Goal: Transaction & Acquisition: Purchase product/service

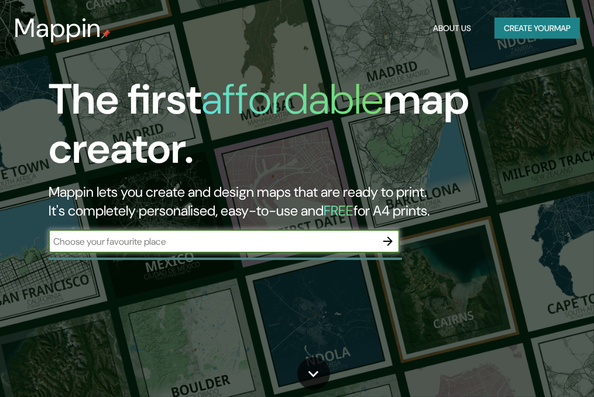
click at [245, 238] on input "text" at bounding box center [212, 241] width 327 height 13
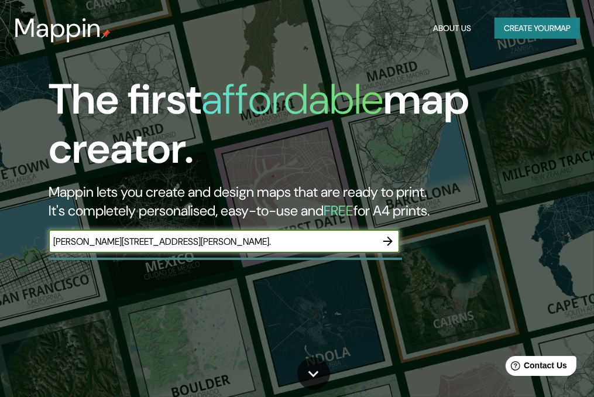
type input "[PERSON_NAME][STREET_ADDRESS][PERSON_NAME]."
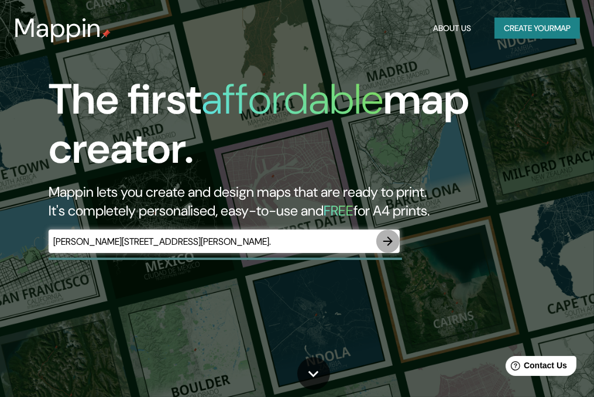
click at [395, 242] on button "button" at bounding box center [387, 240] width 23 height 23
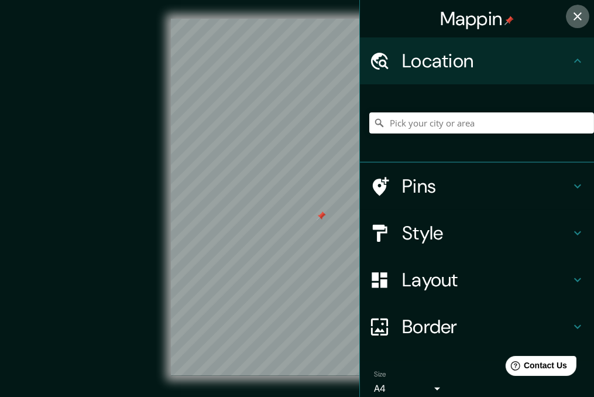
drag, startPoint x: 568, startPoint y: 16, endPoint x: 540, endPoint y: 27, distance: 29.9
click at [573, 15] on icon "button" at bounding box center [577, 16] width 8 height 8
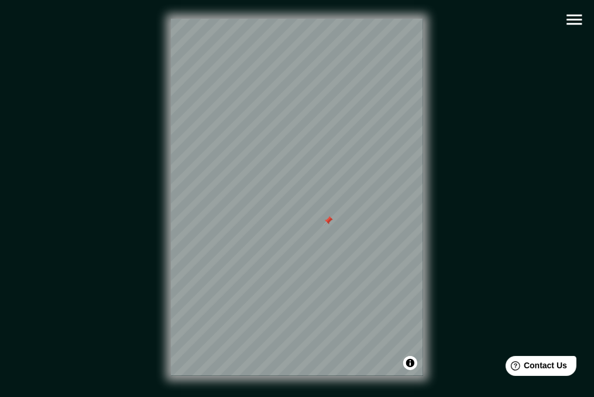
click at [571, 26] on icon "button" at bounding box center [574, 19] width 20 height 20
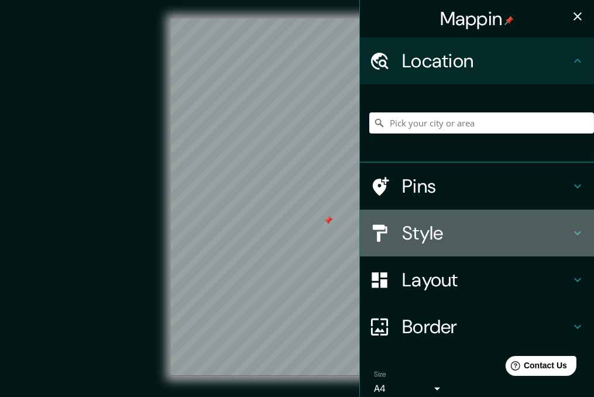
click at [433, 238] on h4 "Style" at bounding box center [486, 232] width 168 height 23
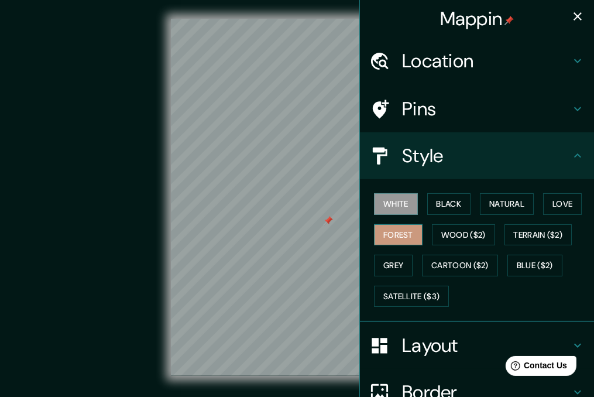
click at [400, 237] on button "Forest" at bounding box center [398, 235] width 49 height 22
click at [441, 204] on button "Black" at bounding box center [449, 204] width 44 height 22
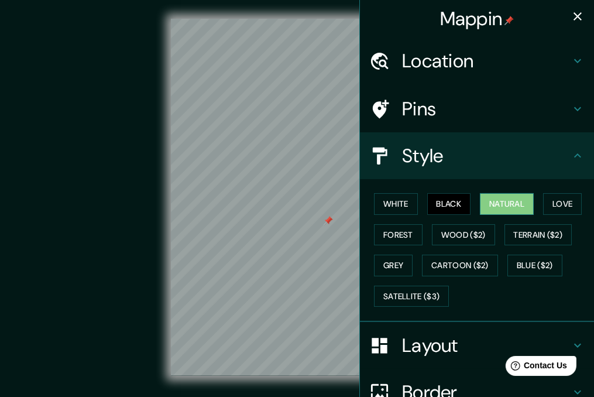
click at [495, 207] on button "Natural" at bounding box center [507, 204] width 54 height 22
click at [504, 238] on button "Terrain ($2)" at bounding box center [538, 235] width 68 height 22
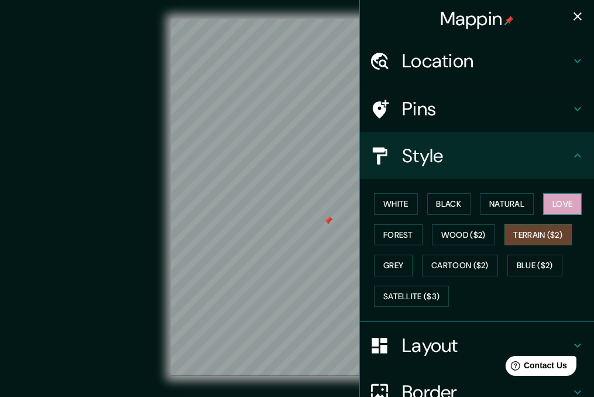
click at [559, 202] on button "Love" at bounding box center [562, 204] width 39 height 22
click at [529, 230] on button "Terrain ($2)" at bounding box center [538, 235] width 68 height 22
click at [549, 202] on button "Love" at bounding box center [562, 204] width 39 height 22
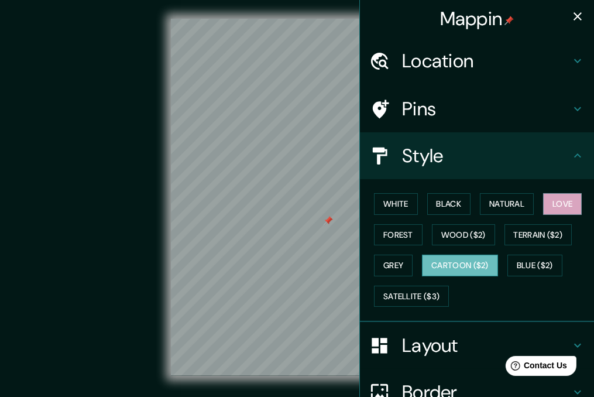
click at [470, 257] on button "Cartoon ($2)" at bounding box center [460, 265] width 76 height 22
click at [463, 226] on button "Wood ($2)" at bounding box center [463, 235] width 63 height 22
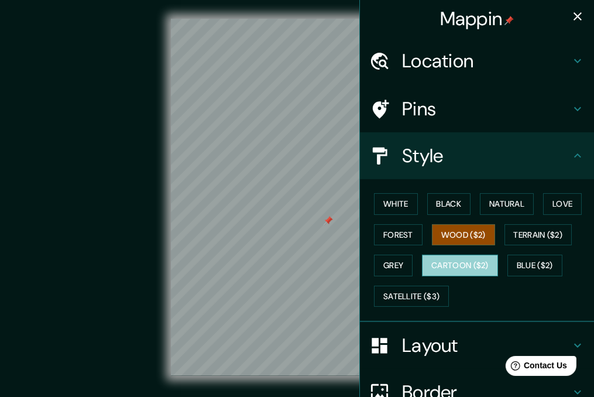
click at [466, 267] on button "Cartoon ($2)" at bounding box center [460, 265] width 76 height 22
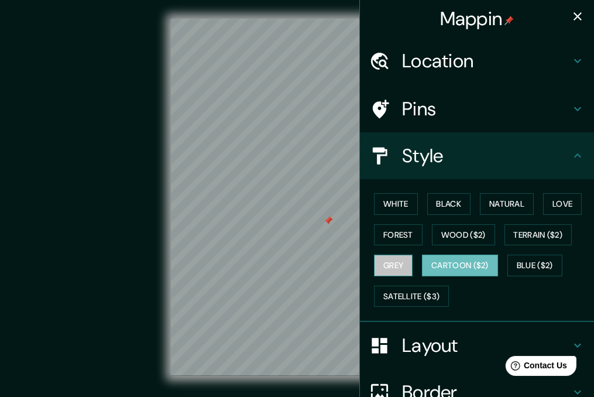
click at [391, 260] on button "Grey" at bounding box center [393, 265] width 39 height 22
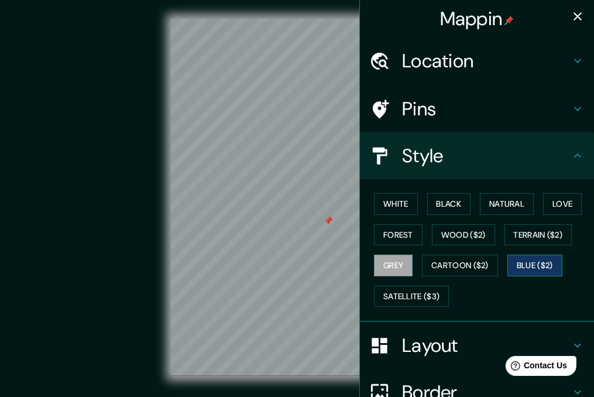
click at [536, 267] on button "Blue ($2)" at bounding box center [534, 265] width 55 height 22
click at [529, 231] on button "Terrain ($2)" at bounding box center [538, 235] width 68 height 22
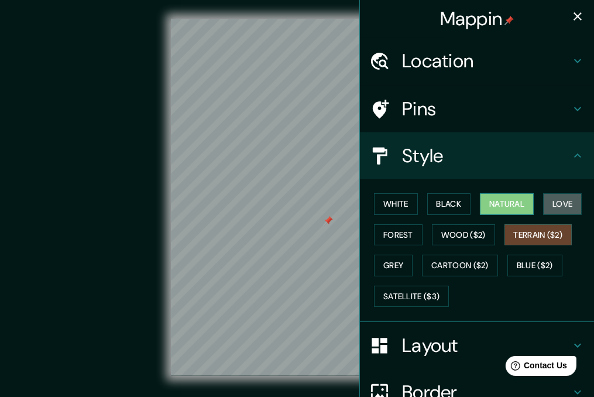
drag, startPoint x: 550, startPoint y: 198, endPoint x: 517, endPoint y: 198, distance: 32.7
click at [549, 198] on button "Love" at bounding box center [562, 204] width 39 height 22
click at [504, 198] on button "Natural" at bounding box center [507, 204] width 54 height 22
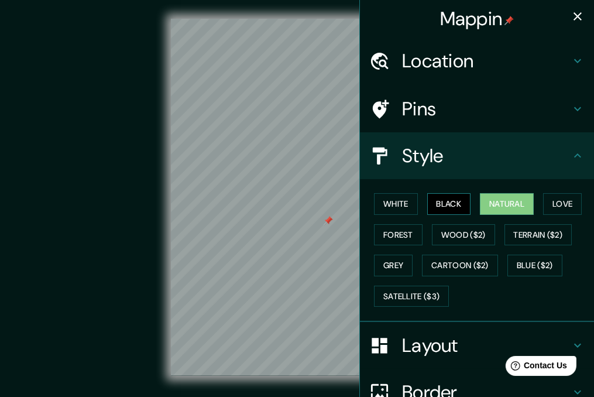
click at [451, 208] on button "Black" at bounding box center [449, 204] width 44 height 22
click at [390, 206] on button "White" at bounding box center [396, 204] width 44 height 22
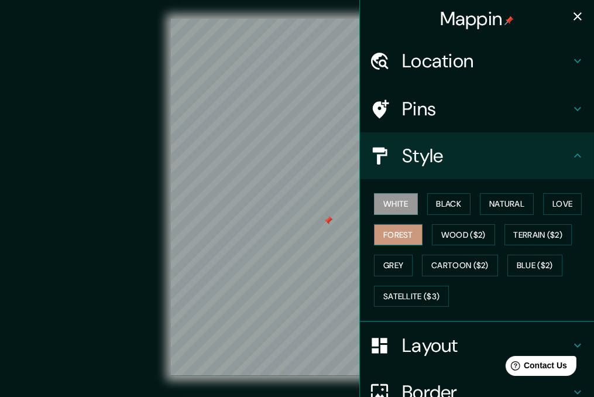
click at [385, 224] on button "Forest" at bounding box center [398, 235] width 49 height 22
click at [387, 209] on button "White" at bounding box center [396, 204] width 44 height 22
click at [387, 230] on button "Forest" at bounding box center [398, 235] width 49 height 22
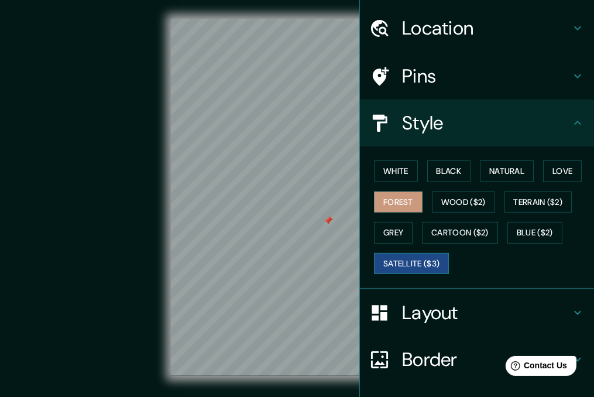
scroll to position [115, 0]
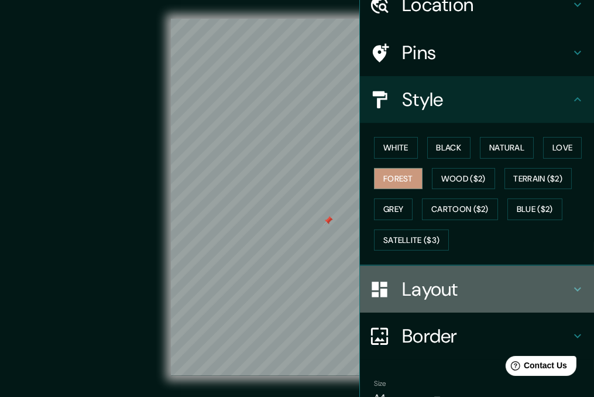
click at [440, 294] on h4 "Layout" at bounding box center [486, 288] width 168 height 23
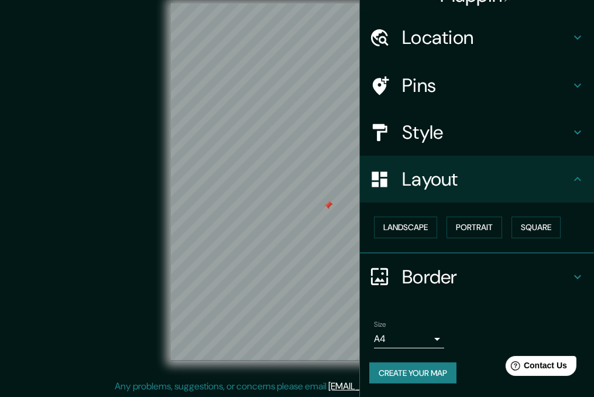
scroll to position [16, 0]
click at [437, 275] on h4 "Border" at bounding box center [486, 276] width 168 height 23
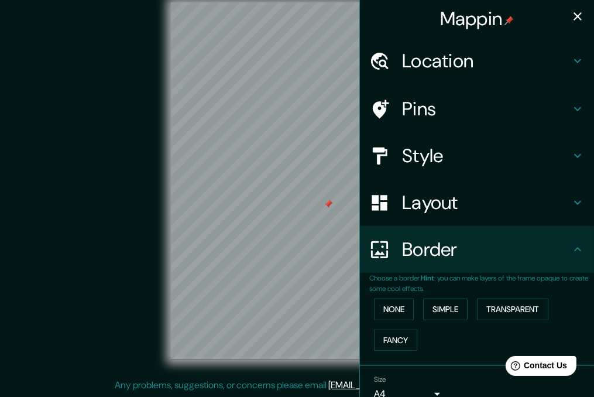
scroll to position [0, 0]
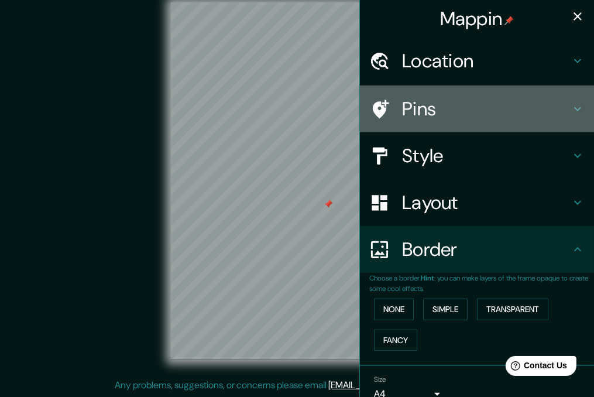
drag, startPoint x: 463, startPoint y: 105, endPoint x: 464, endPoint y: 96, distance: 8.3
click at [463, 103] on h4 "Pins" at bounding box center [486, 108] width 168 height 23
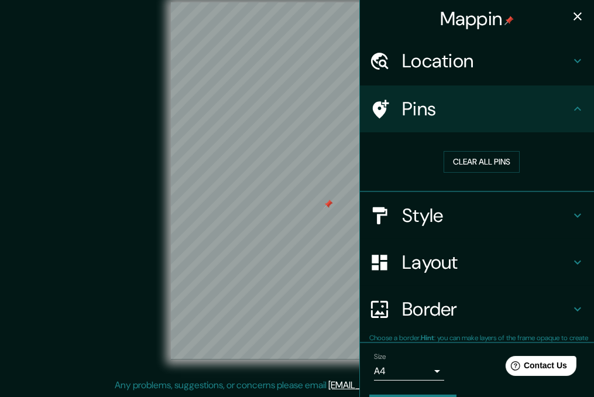
click at [467, 60] on h4 "Location" at bounding box center [486, 60] width 168 height 23
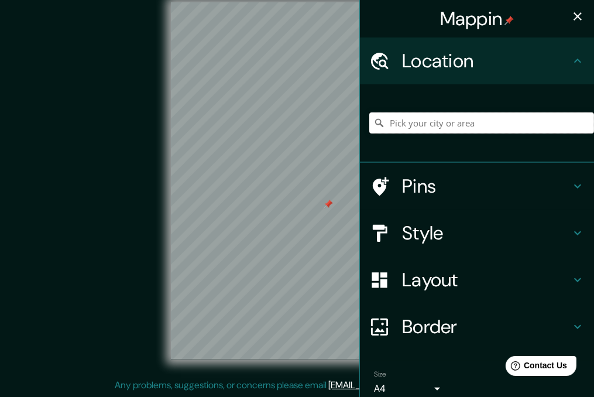
click at [441, 122] on input "Pick your city or area" at bounding box center [481, 122] width 225 height 21
paste input "[PERSON_NAME][STREET_ADDRESS][PERSON_NAME]."
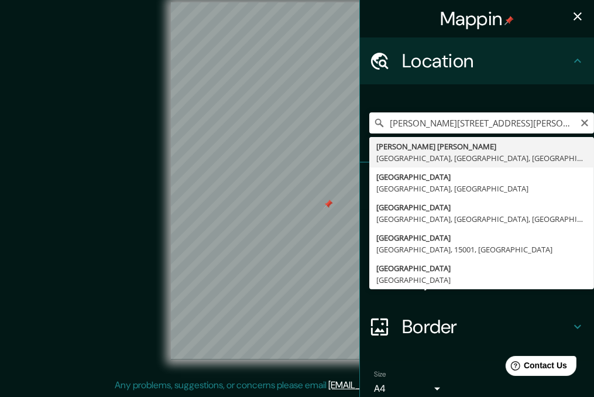
type input "[PERSON_NAME], [GEOGRAPHIC_DATA], [GEOGRAPHIC_DATA], [GEOGRAPHIC_DATA]"
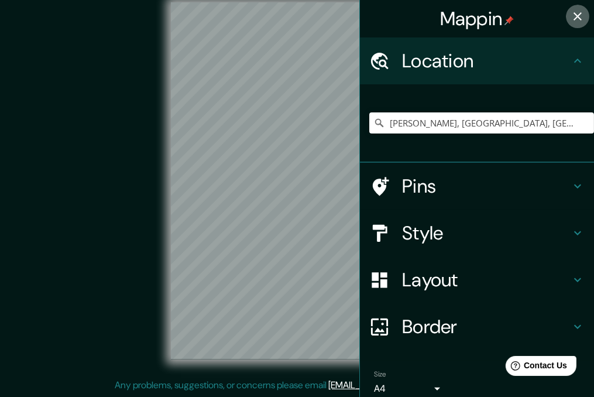
click at [573, 17] on icon "button" at bounding box center [577, 16] width 8 height 8
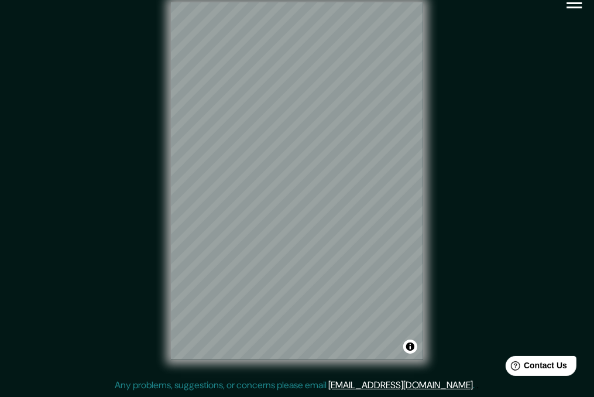
click at [570, 4] on icon "button" at bounding box center [573, 3] width 15 height 11
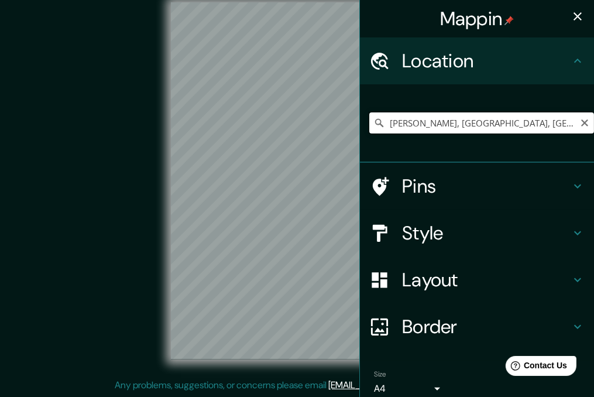
click at [466, 118] on input "[PERSON_NAME], [GEOGRAPHIC_DATA], [GEOGRAPHIC_DATA], [GEOGRAPHIC_DATA]" at bounding box center [481, 122] width 225 height 21
click at [440, 177] on h4 "Pins" at bounding box center [486, 185] width 168 height 23
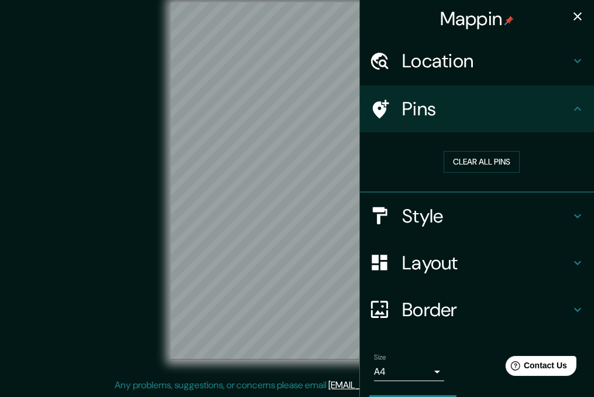
click at [448, 212] on h4 "Style" at bounding box center [486, 215] width 168 height 23
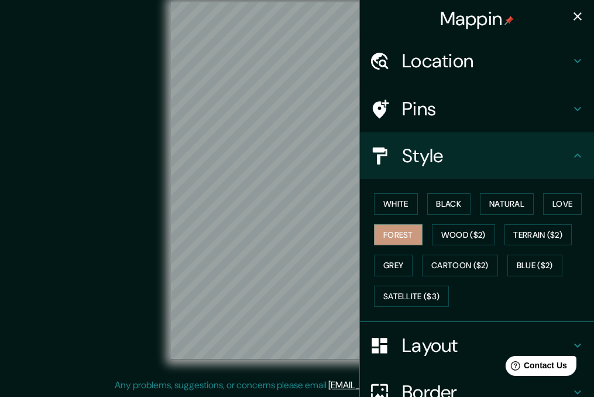
click at [470, 167] on div "Style" at bounding box center [477, 155] width 234 height 47
drag, startPoint x: 581, startPoint y: 168, endPoint x: 554, endPoint y: 160, distance: 28.7
click at [578, 169] on div "Style" at bounding box center [477, 155] width 234 height 47
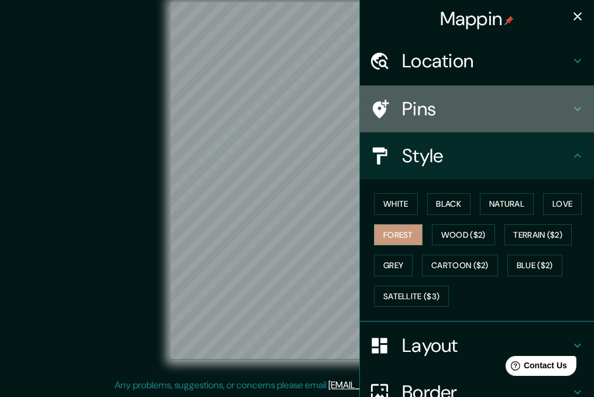
click at [547, 111] on h4 "Pins" at bounding box center [486, 108] width 168 height 23
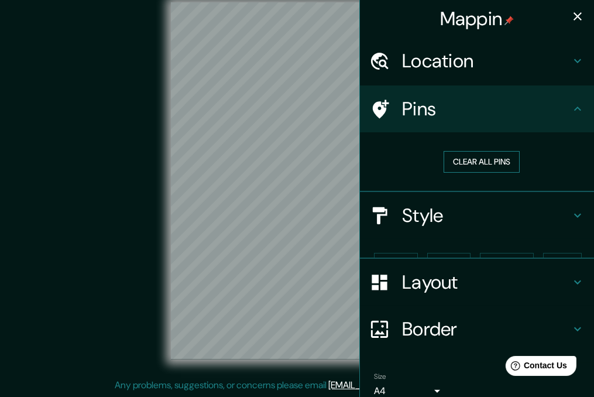
click at [488, 157] on button "Clear all pins" at bounding box center [481, 162] width 76 height 22
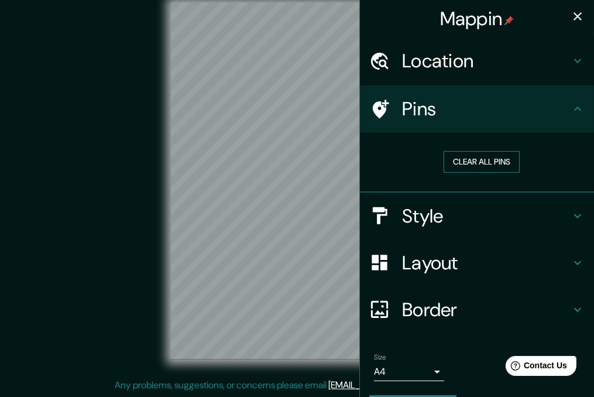
click at [473, 153] on button "Clear all pins" at bounding box center [481, 162] width 76 height 22
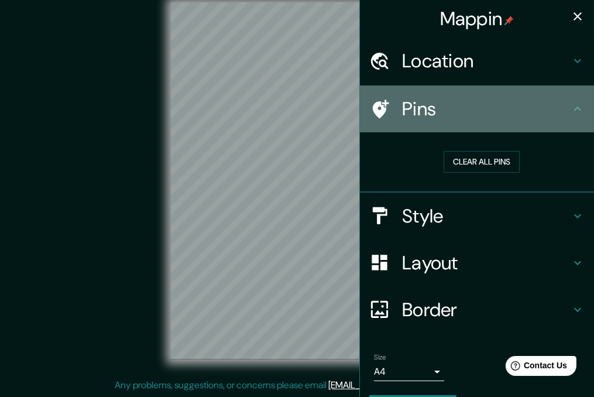
click at [454, 106] on h4 "Pins" at bounding box center [486, 108] width 168 height 23
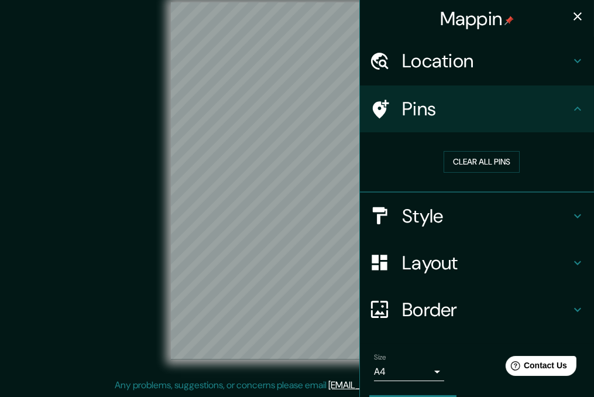
click at [453, 106] on h4 "Pins" at bounding box center [486, 108] width 168 height 23
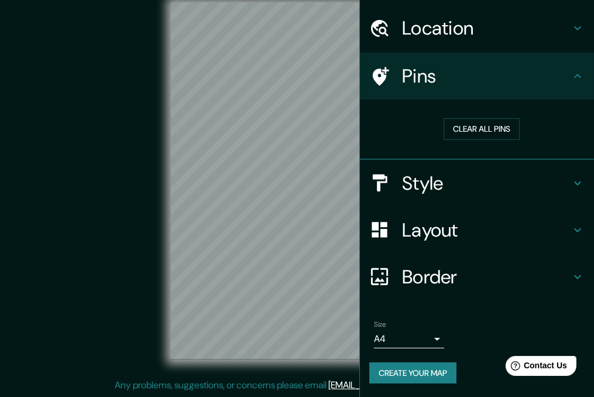
click at [456, 229] on h4 "Layout" at bounding box center [486, 229] width 168 height 23
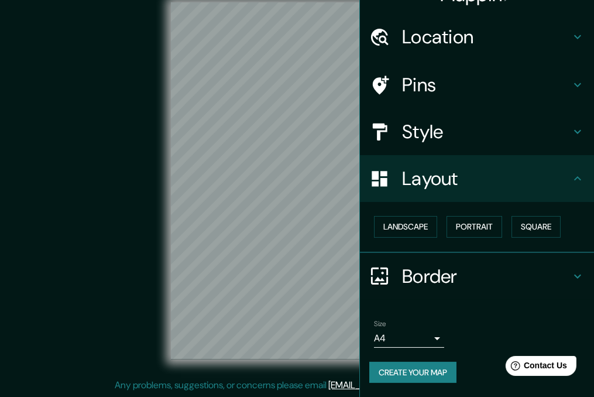
scroll to position [23, 0]
click at [460, 270] on h4 "Border" at bounding box center [486, 276] width 168 height 23
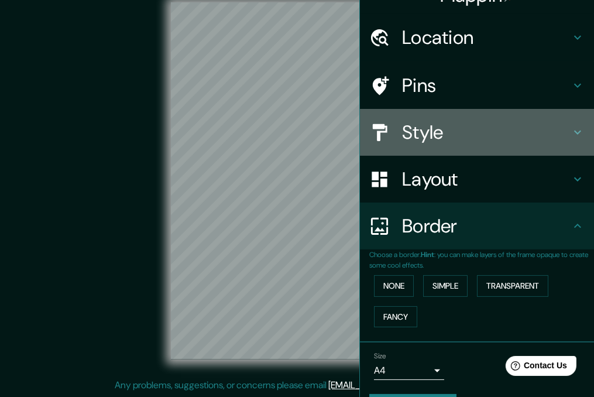
click at [457, 128] on h4 "Style" at bounding box center [486, 131] width 168 height 23
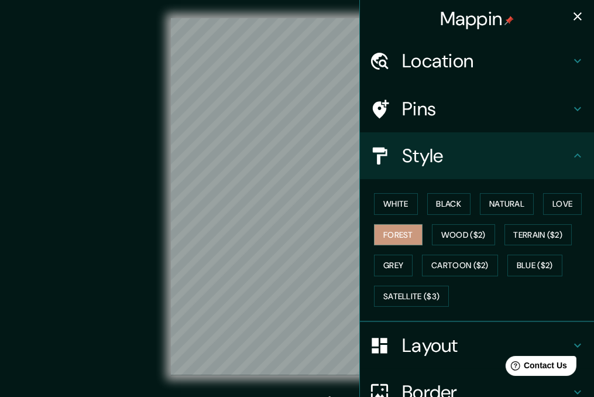
scroll to position [0, 0]
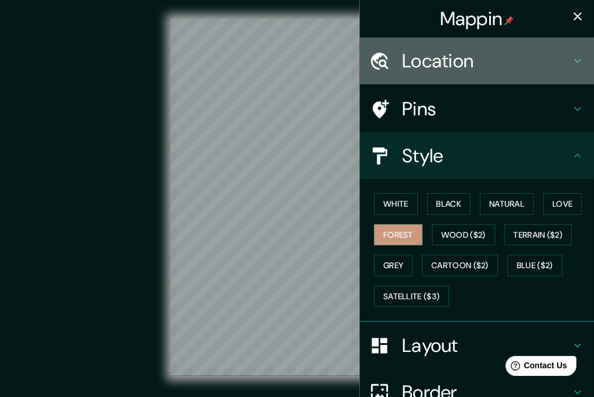
click at [508, 66] on h4 "Location" at bounding box center [486, 60] width 168 height 23
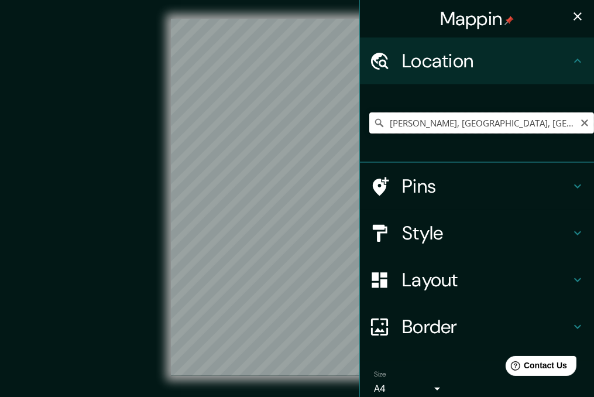
drag, startPoint x: 478, startPoint y: 129, endPoint x: 484, endPoint y: 135, distance: 8.7
click at [478, 130] on input "[PERSON_NAME], [GEOGRAPHIC_DATA], [GEOGRAPHIC_DATA], [GEOGRAPHIC_DATA]" at bounding box center [481, 122] width 225 height 21
click at [580, 125] on icon "Clear" at bounding box center [584, 122] width 9 height 9
click at [508, 120] on input "Pick your city or area" at bounding box center [481, 122] width 225 height 21
paste input "[PERSON_NAME][STREET_ADDRESS][PERSON_NAME]."
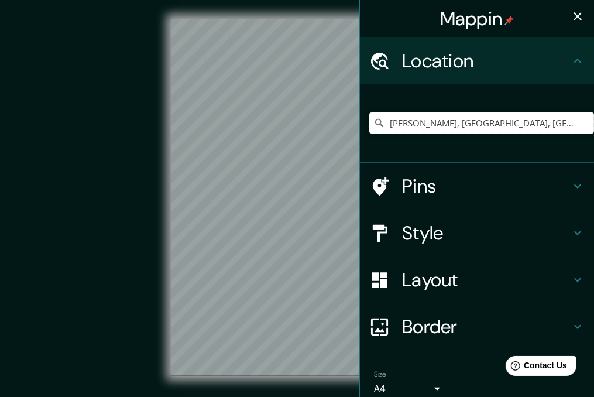
type input "[PERSON_NAME], [GEOGRAPHIC_DATA], [GEOGRAPHIC_DATA], [GEOGRAPHIC_DATA]"
click at [433, 287] on h4 "Layout" at bounding box center [486, 279] width 168 height 23
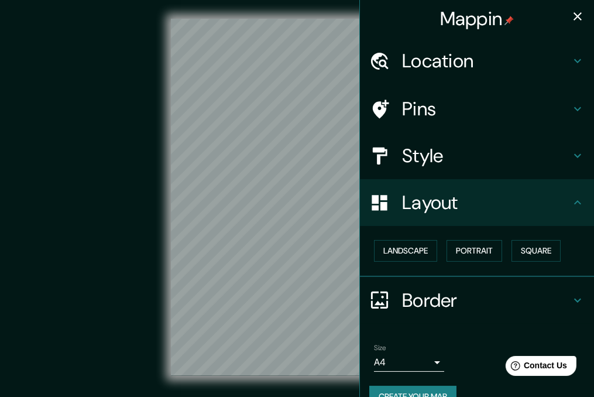
click at [466, 155] on h4 "Style" at bounding box center [486, 155] width 168 height 23
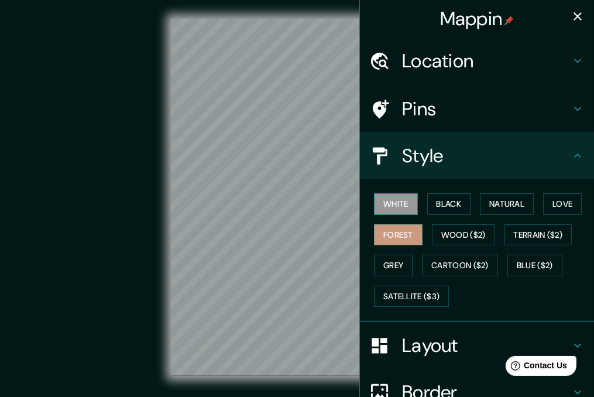
click at [404, 199] on button "White" at bounding box center [396, 204] width 44 height 22
click at [449, 204] on button "Black" at bounding box center [449, 204] width 44 height 22
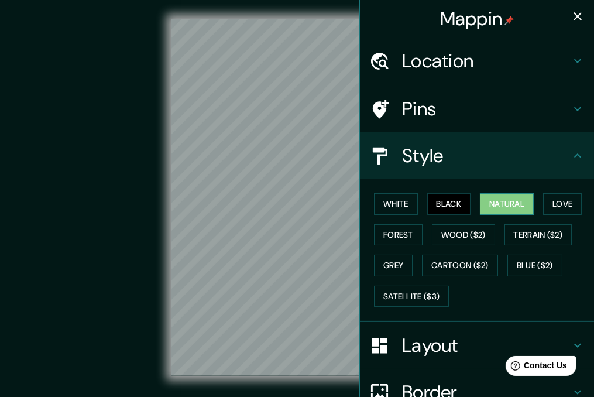
click at [498, 202] on button "Natural" at bounding box center [507, 204] width 54 height 22
click at [504, 235] on button "Terrain ($2)" at bounding box center [538, 235] width 68 height 22
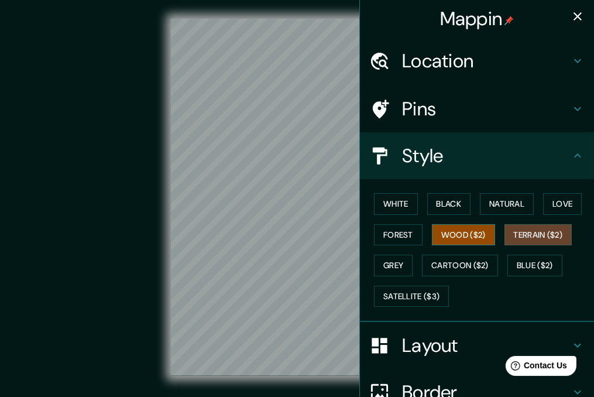
drag, startPoint x: 470, startPoint y: 237, endPoint x: 454, endPoint y: 237, distance: 15.8
click at [469, 237] on button "Wood ($2)" at bounding box center [463, 235] width 63 height 22
click at [388, 237] on button "Forest" at bounding box center [398, 235] width 49 height 22
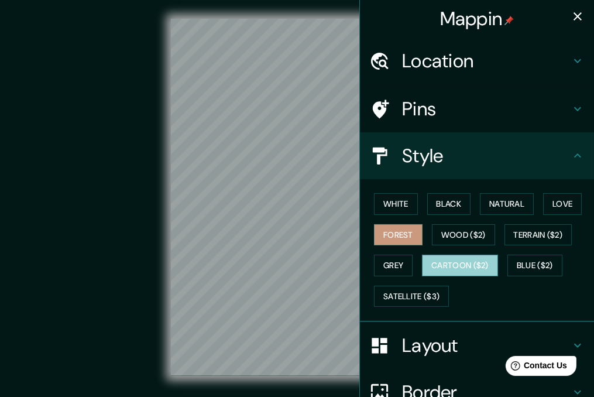
click at [442, 262] on button "Cartoon ($2)" at bounding box center [460, 265] width 76 height 22
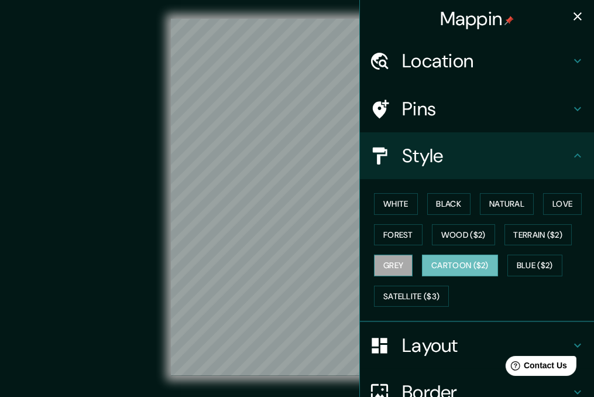
click at [385, 263] on button "Grey" at bounding box center [393, 265] width 39 height 22
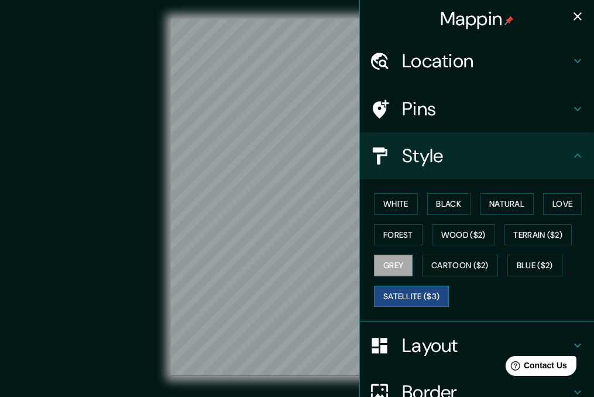
click at [416, 286] on button "Satellite ($3)" at bounding box center [411, 296] width 75 height 22
click at [145, 173] on div "© Mapbox © OpenStreetMap Improve this map © Maxar" at bounding box center [297, 197] width 535 height 357
click at [570, 10] on icon "button" at bounding box center [577, 16] width 14 height 14
